Goal: Information Seeking & Learning: Learn about a topic

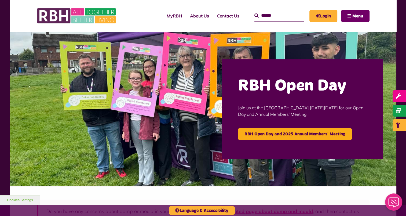
click at [351, 14] on button "Menu" at bounding box center [355, 16] width 28 height 12
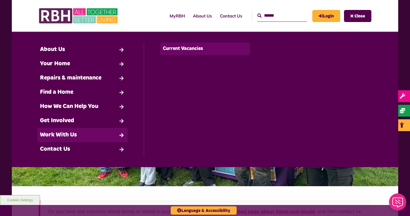
click at [179, 51] on link "Current Vacancies" at bounding box center [205, 48] width 90 height 13
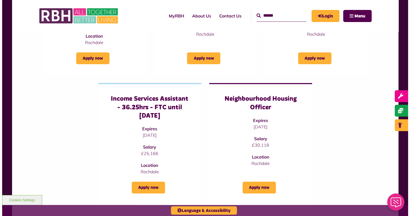
scroll to position [148, 0]
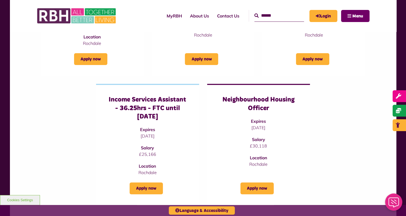
click at [350, 21] on button "Menu" at bounding box center [355, 16] width 28 height 12
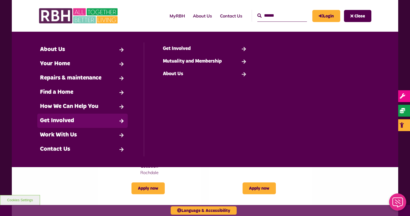
click at [99, 114] on link "Get Involved" at bounding box center [82, 121] width 90 height 14
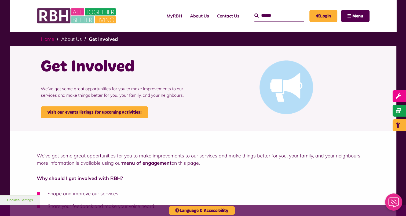
click at [49, 40] on link "Home" at bounding box center [47, 39] width 13 height 6
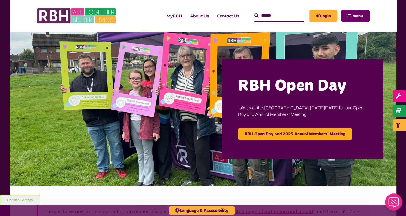
click at [352, 13] on button "Menu" at bounding box center [355, 16] width 28 height 12
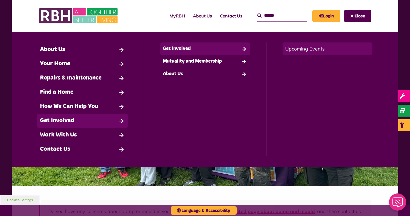
click at [296, 48] on link "Upcoming Events" at bounding box center [328, 48] width 90 height 13
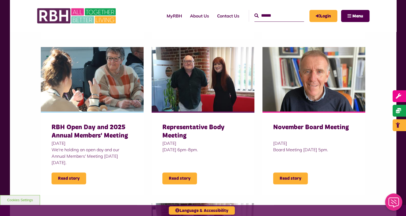
scroll to position [309, 0]
click at [110, 117] on div "RBH Open Day and 2025 Annual Members' Meeting 30 Sept 2025 We're holding an ope…" at bounding box center [92, 153] width 103 height 84
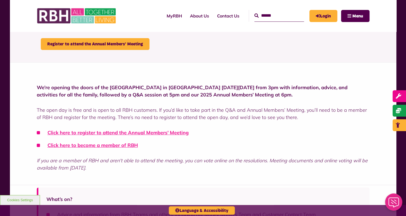
scroll to position [109, 0]
